Goal: Information Seeking & Learning: Learn about a topic

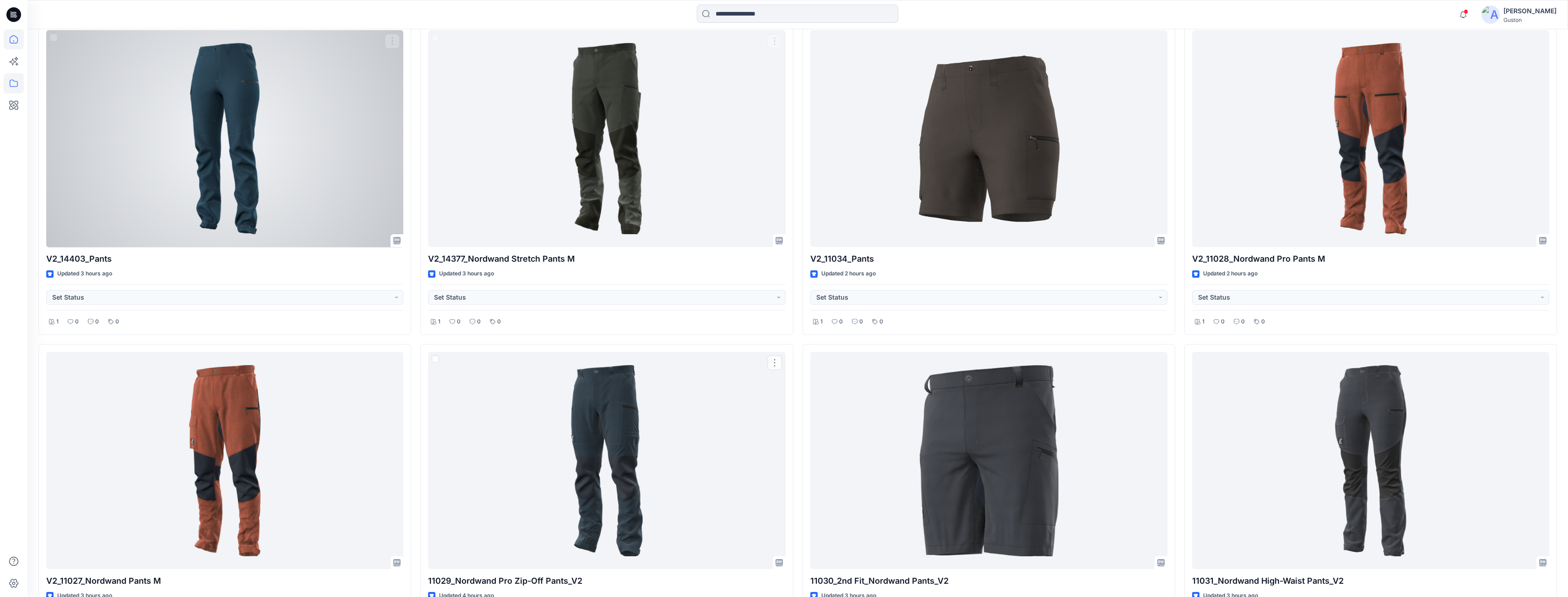
scroll to position [183, 0]
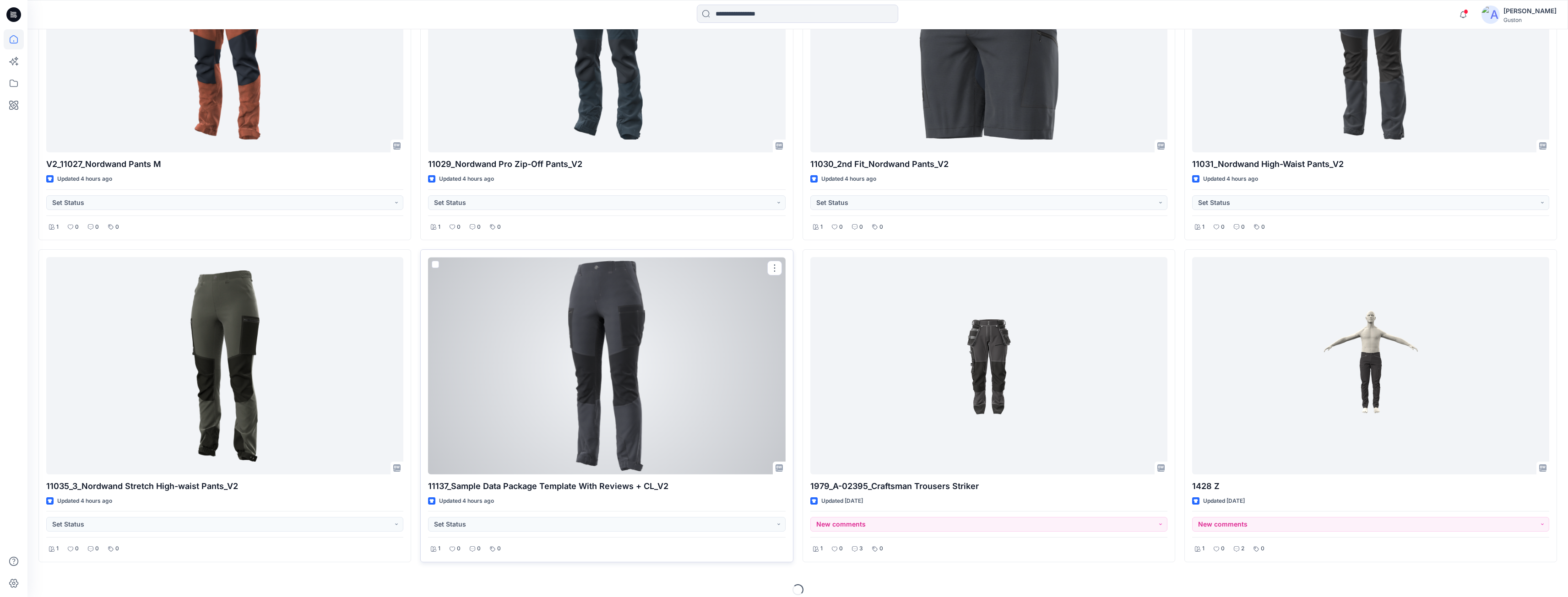
scroll to position [758, 0]
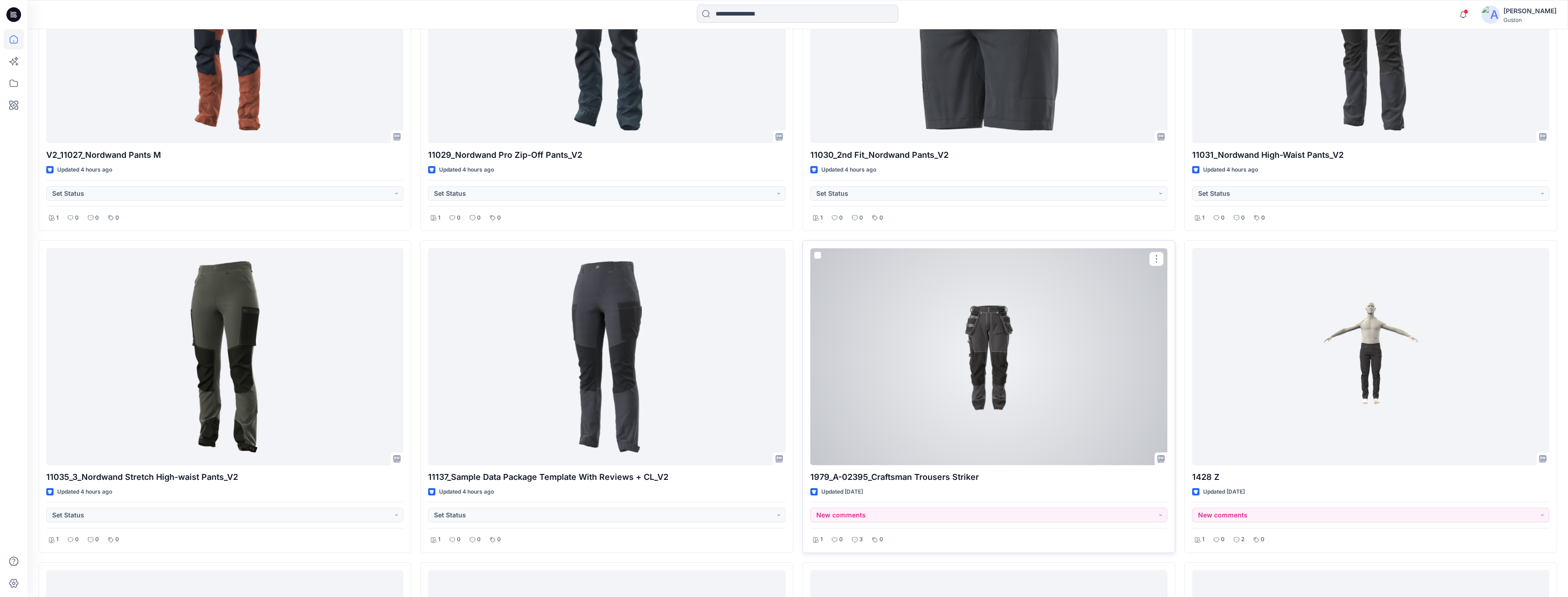
click at [1031, 340] on div at bounding box center [988, 357] width 357 height 218
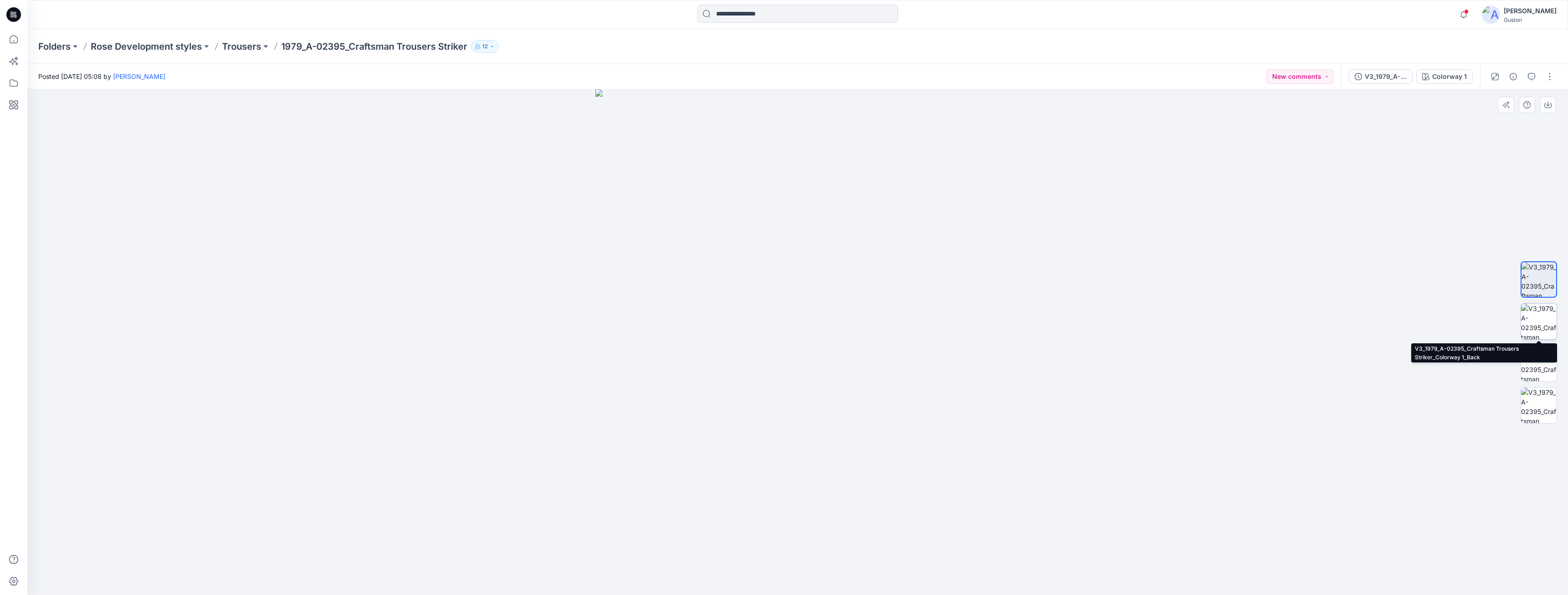
click at [1536, 328] on img at bounding box center [1539, 322] width 35 height 35
click at [1547, 78] on button "button" at bounding box center [1550, 77] width 15 height 15
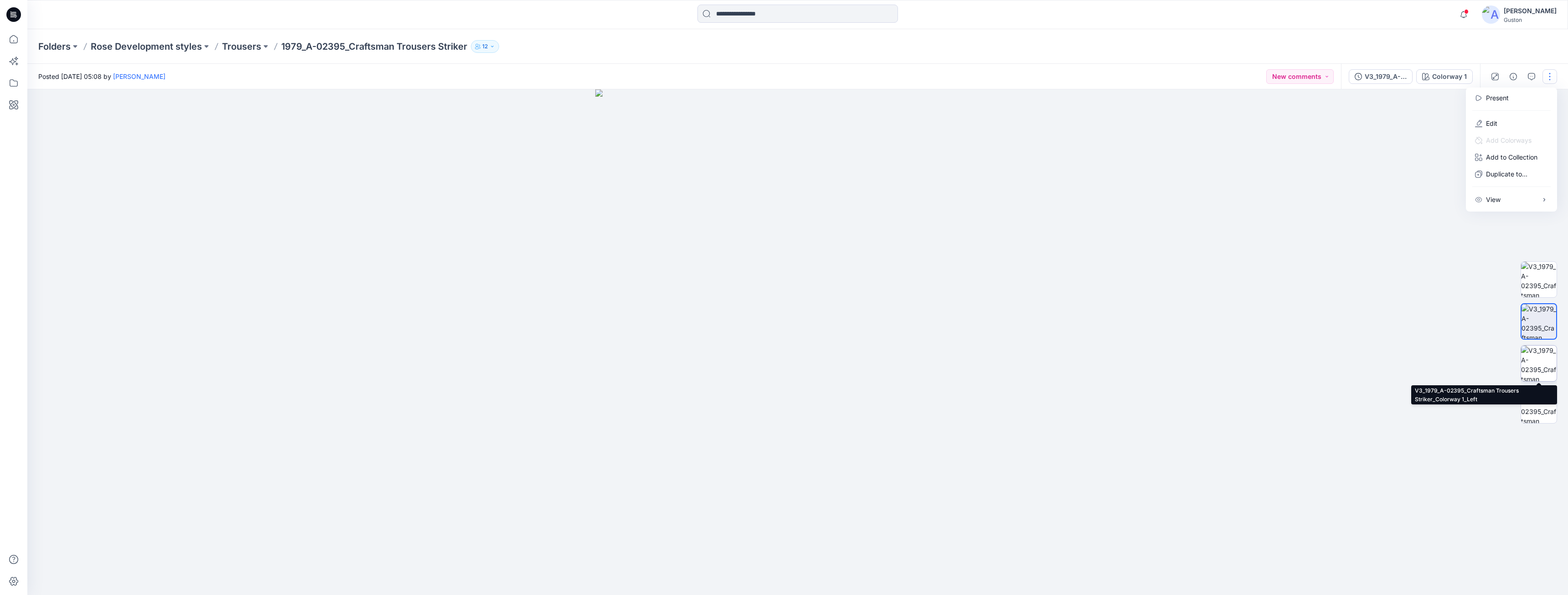
click at [1541, 362] on img at bounding box center [1539, 364] width 35 height 35
drag, startPoint x: 807, startPoint y: 245, endPoint x: 858, endPoint y: 520, distance: 279.7
click at [858, 520] on img at bounding box center [797, 267] width 1094 height 657
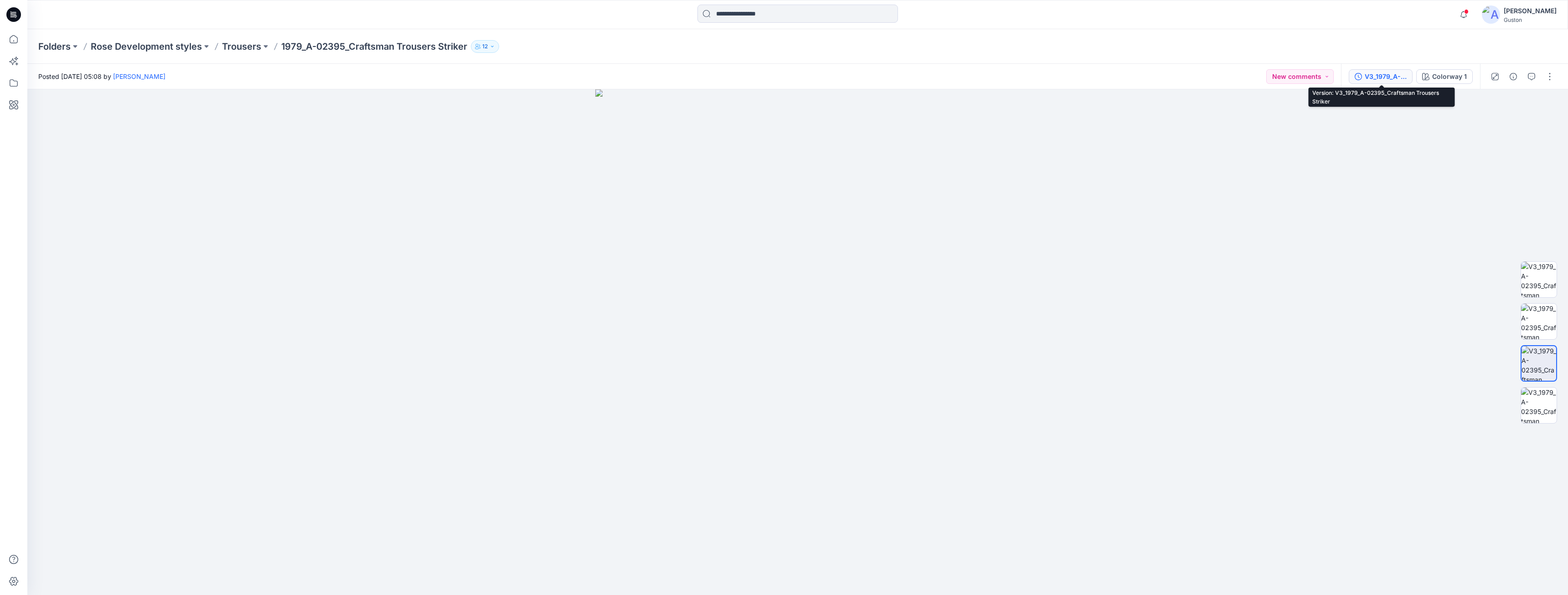
click at [1400, 83] on button "V3_1979_A-02395_Craftsman Trousers Striker" at bounding box center [1381, 77] width 64 height 15
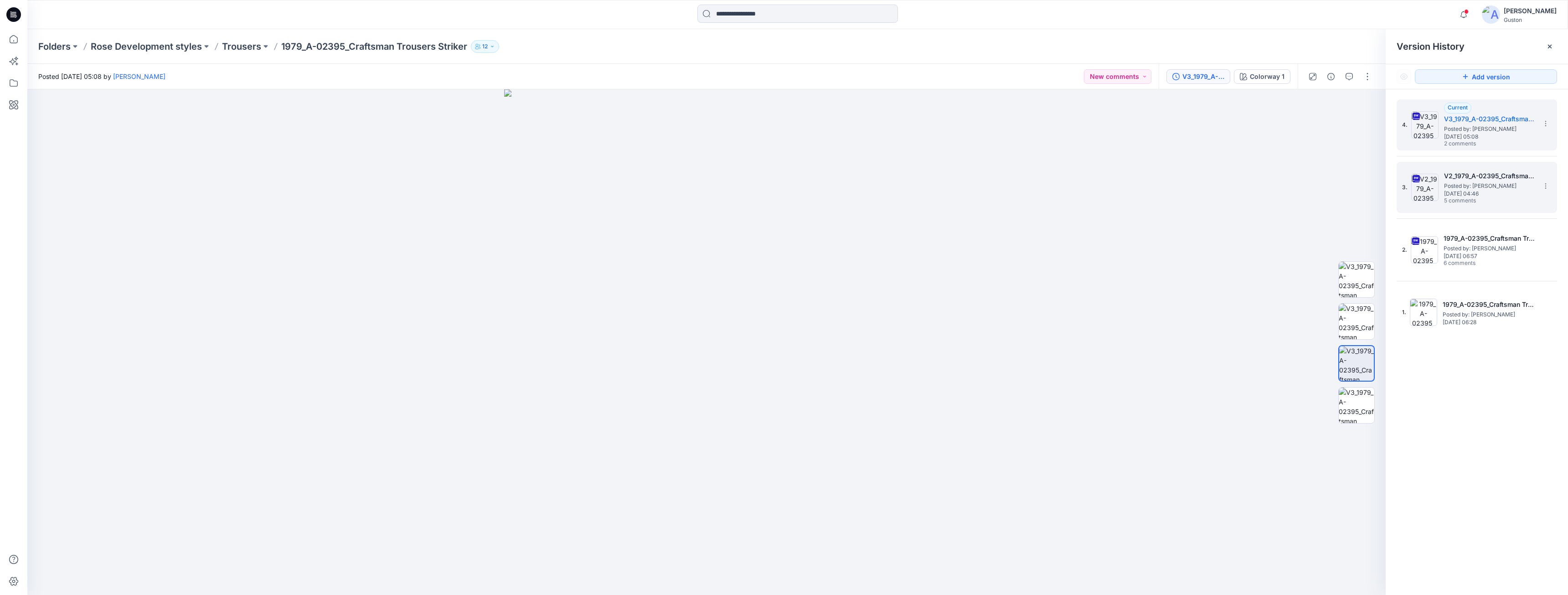
click at [1491, 188] on span "Posted by: [PERSON_NAME]" at bounding box center [1489, 186] width 91 height 9
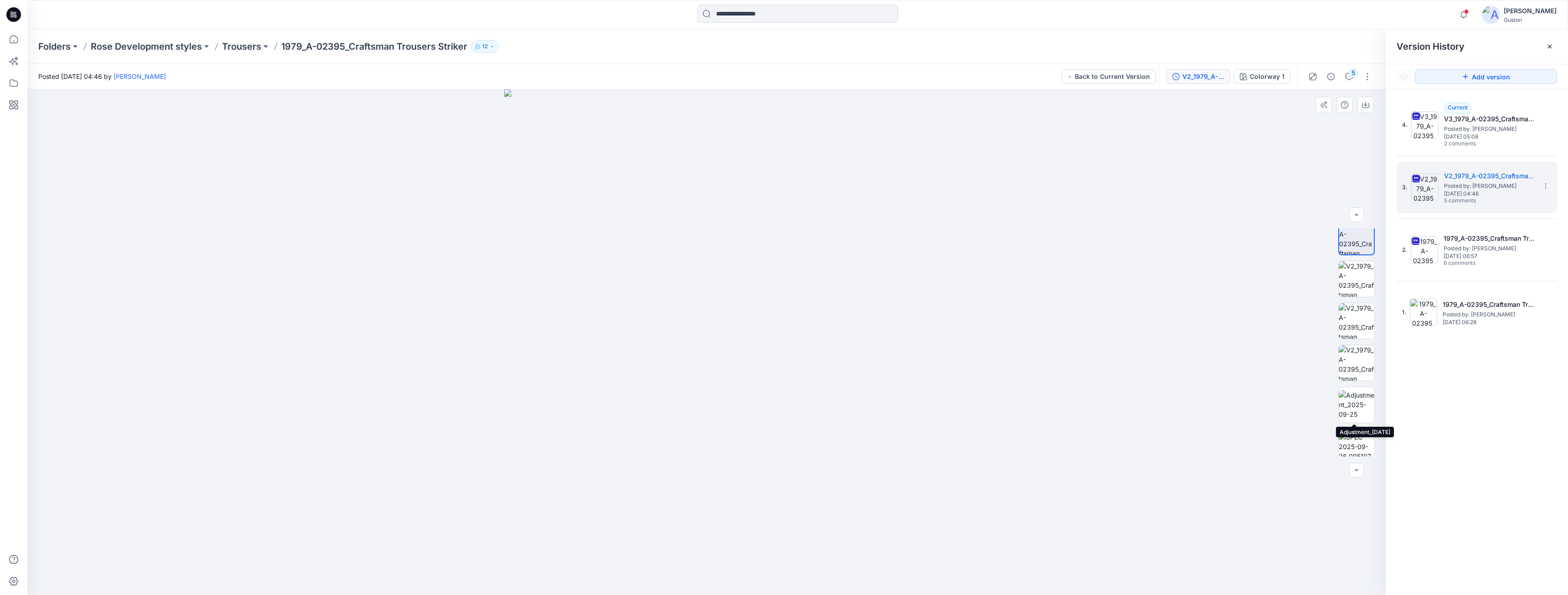
scroll to position [18, 0]
click at [1348, 70] on button "5" at bounding box center [1349, 77] width 15 height 15
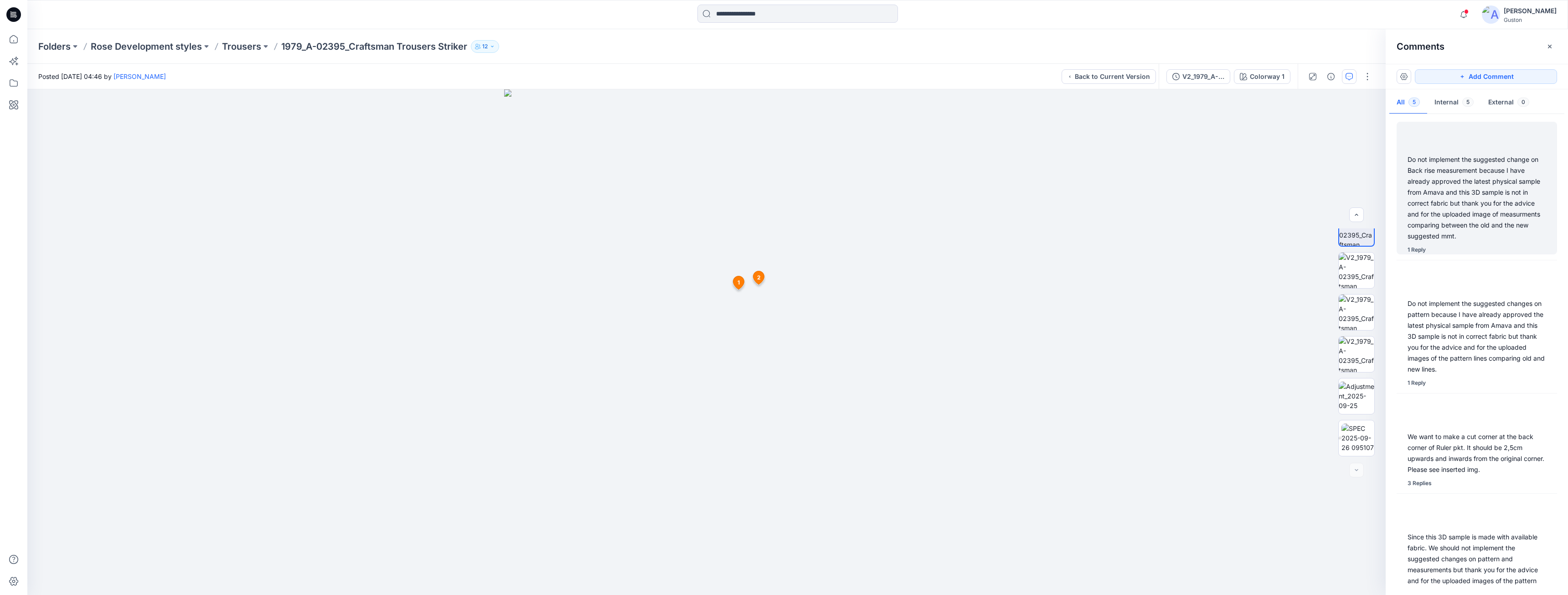
click at [1461, 179] on div "Do not implement the suggested change on Back rise measurement because I have a…" at bounding box center [1477, 198] width 139 height 88
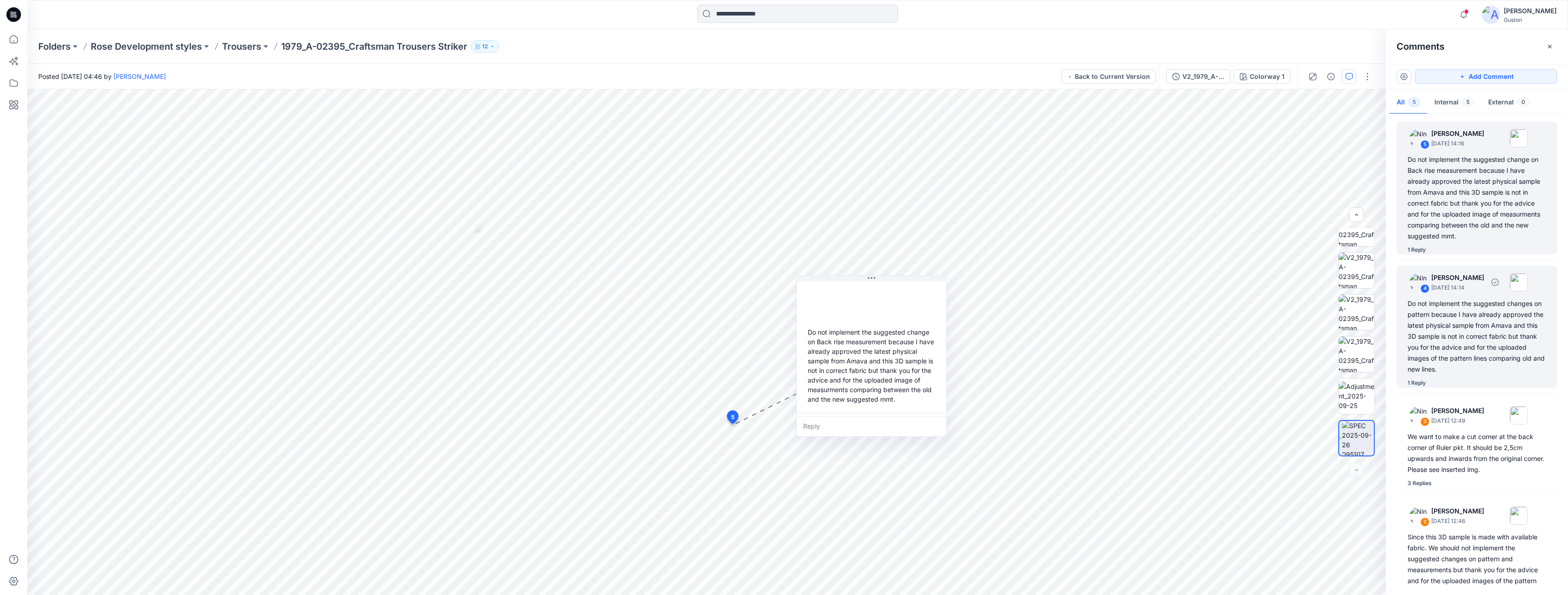
click at [1466, 364] on div "Do not implement the suggested changes on pattern because I have already approv…" at bounding box center [1477, 337] width 139 height 77
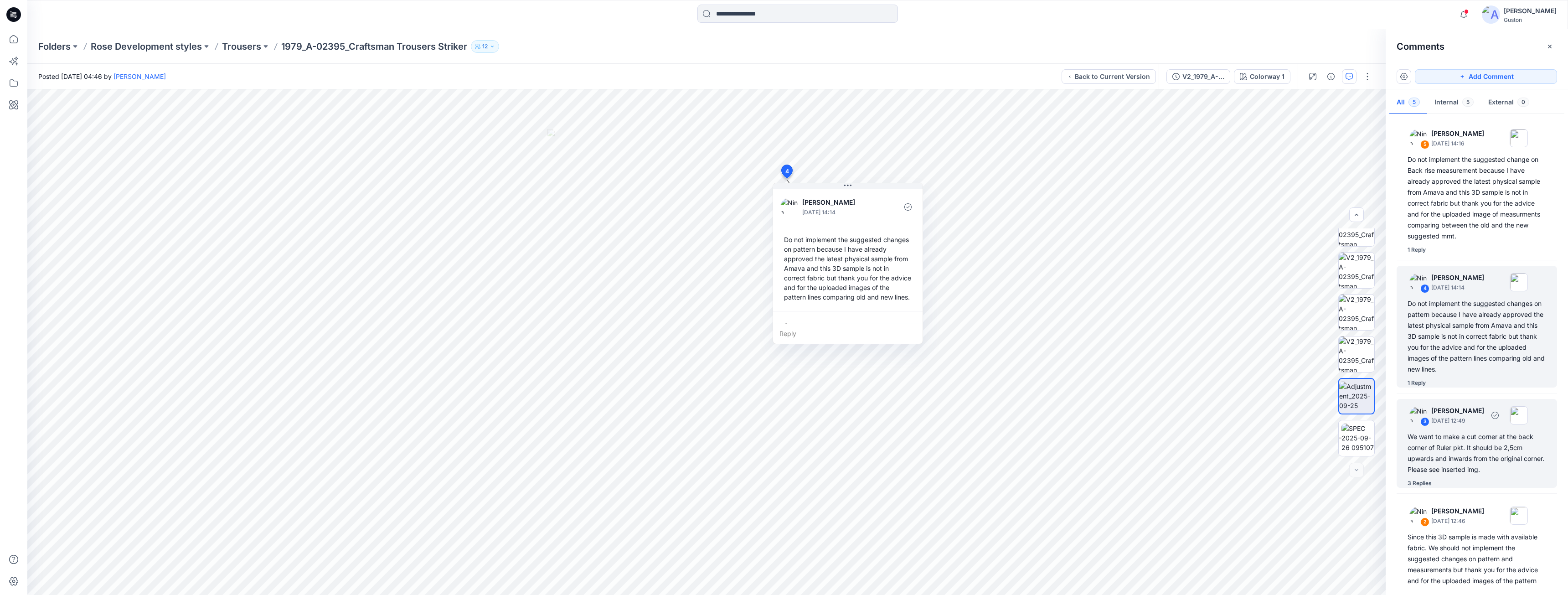
click at [1468, 447] on div "We want to make a cut corner at the back corner of Ruler pkt. It should be 2,5c…" at bounding box center [1477, 453] width 139 height 44
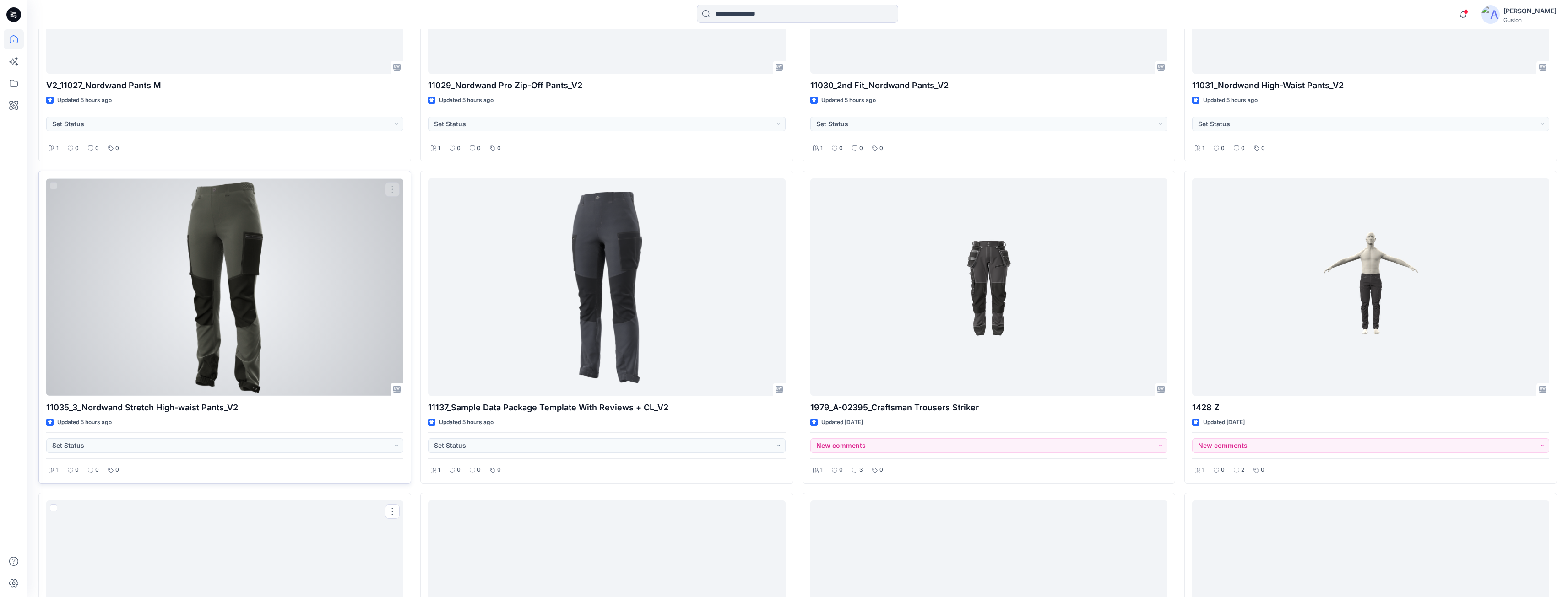
scroll to position [824, 0]
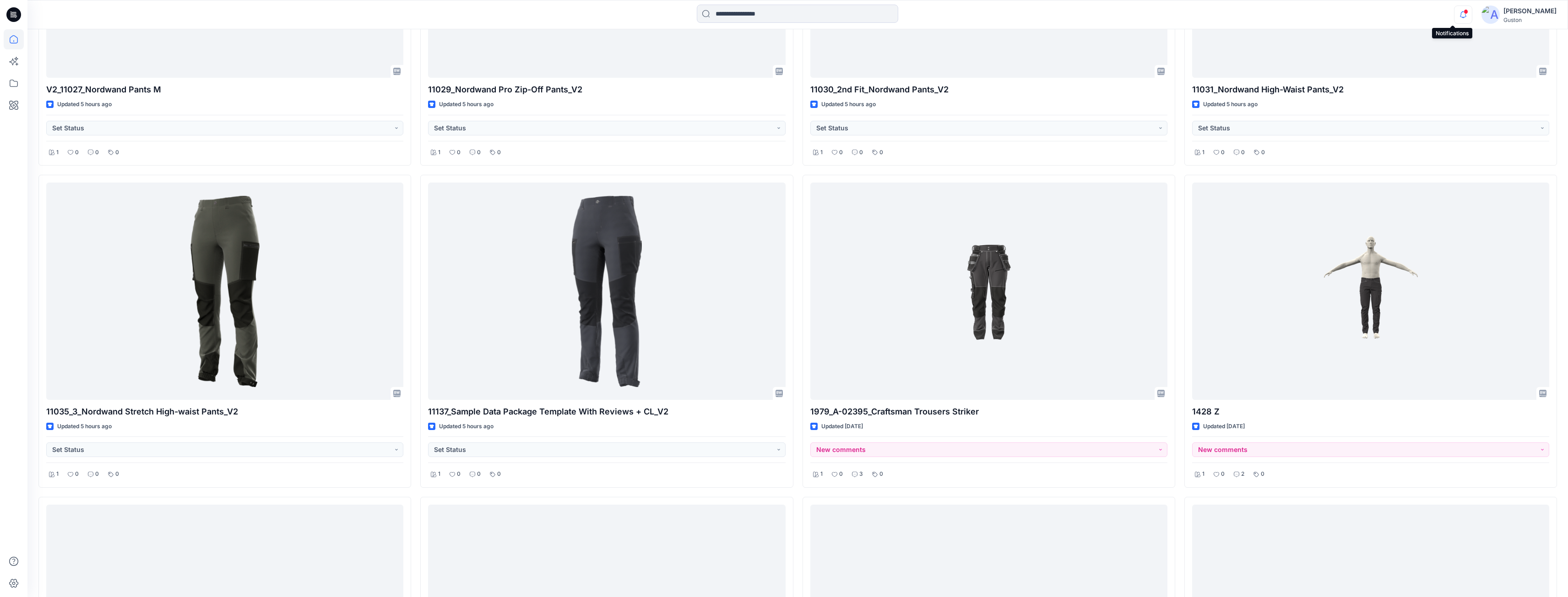
click at [1454, 15] on icon "button" at bounding box center [1463, 15] width 17 height 18
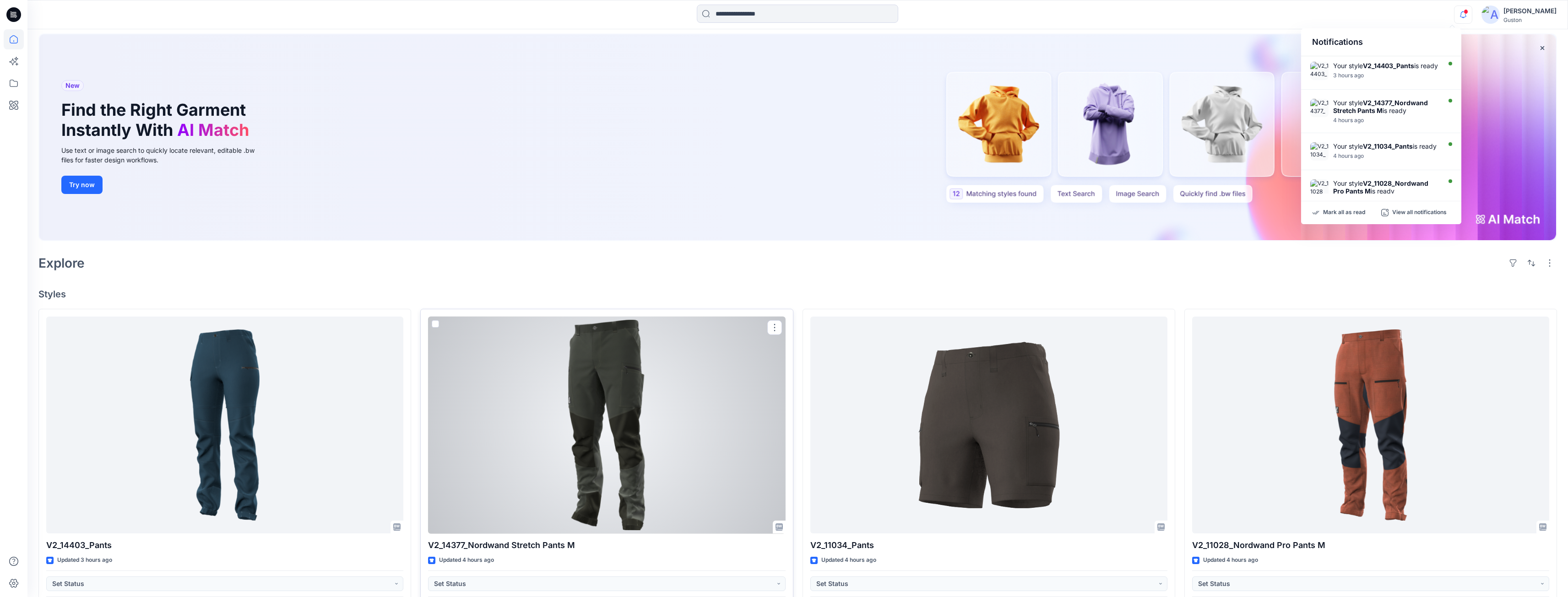
scroll to position [0, 0]
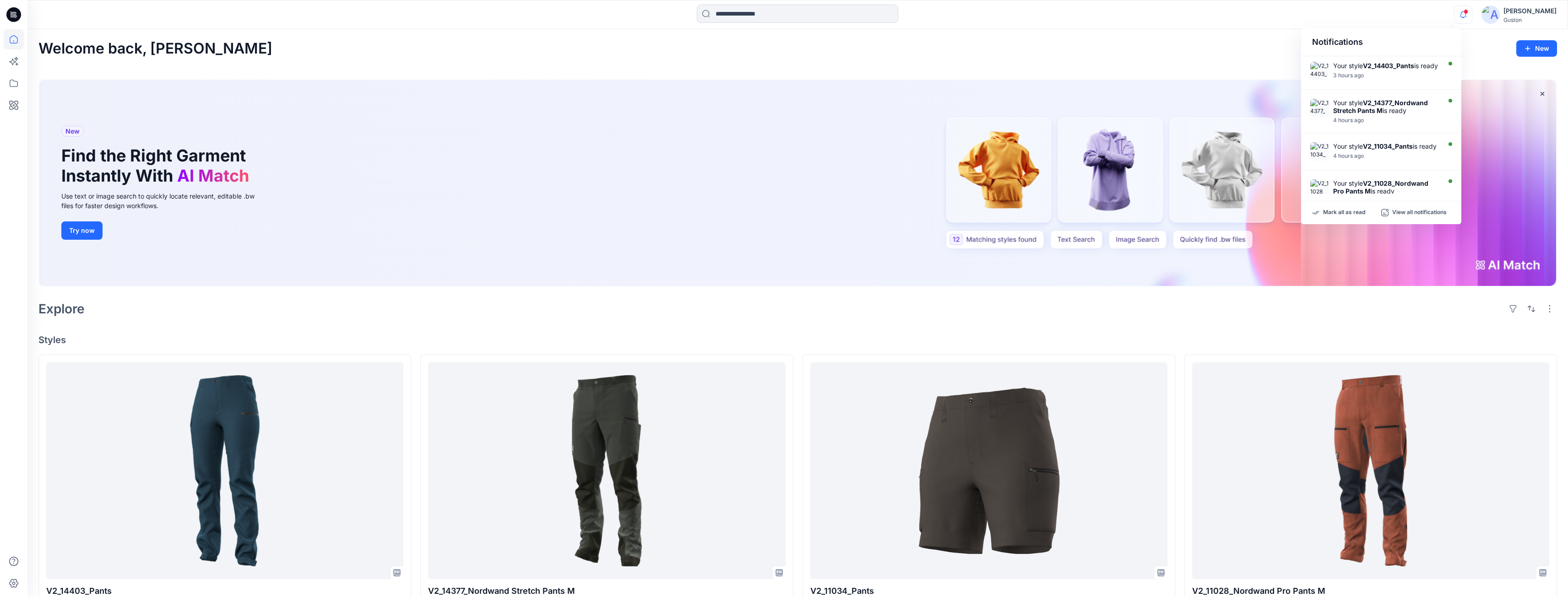
click at [1418, 8] on div "Notifications Your style V2_14403_Pants is ready 3 hours ago Your style V2_1437…" at bounding box center [797, 14] width 1540 height 20
